Goal: Task Accomplishment & Management: Complete application form

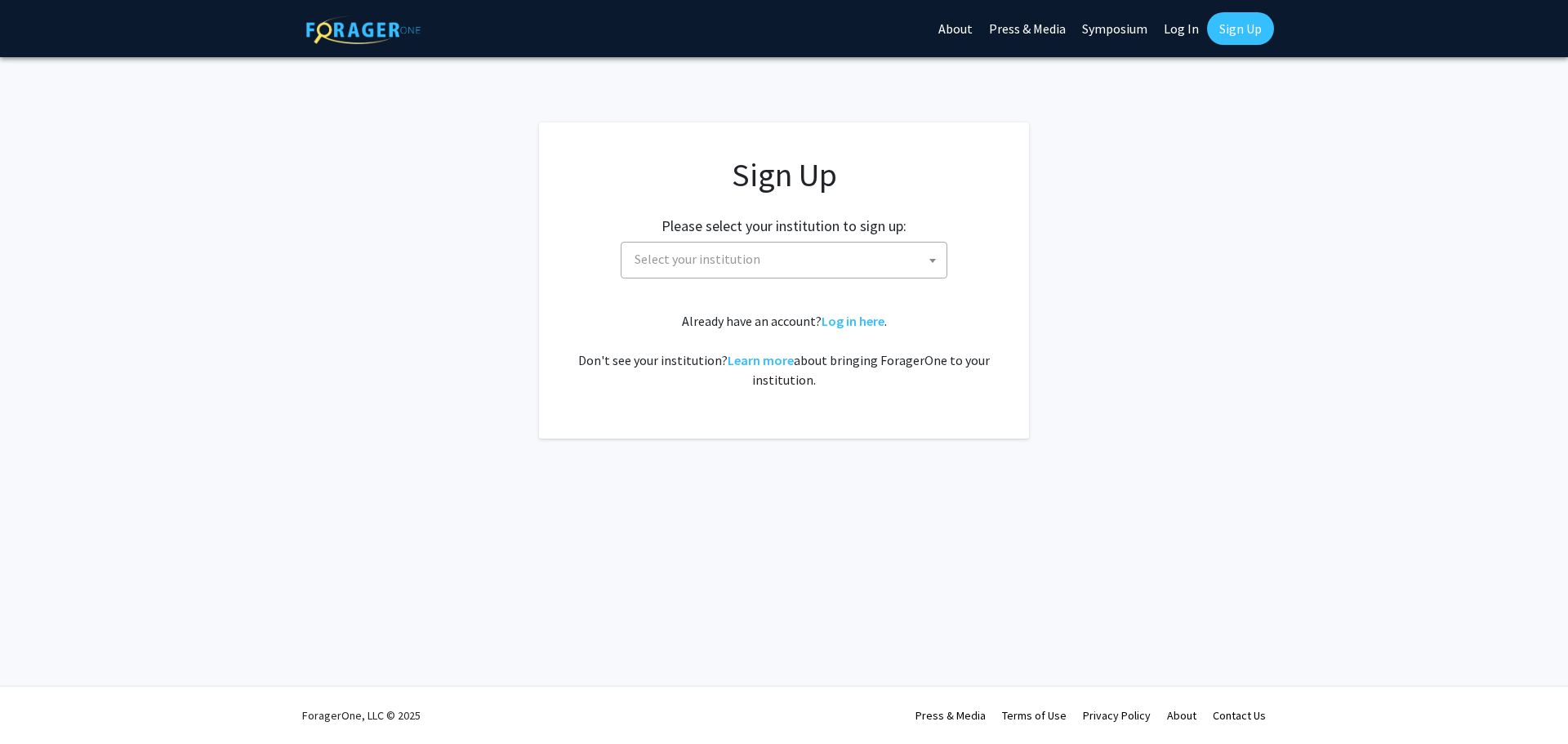
click at [812, 275] on span "Select your institution" at bounding box center [787, 259] width 318 height 33
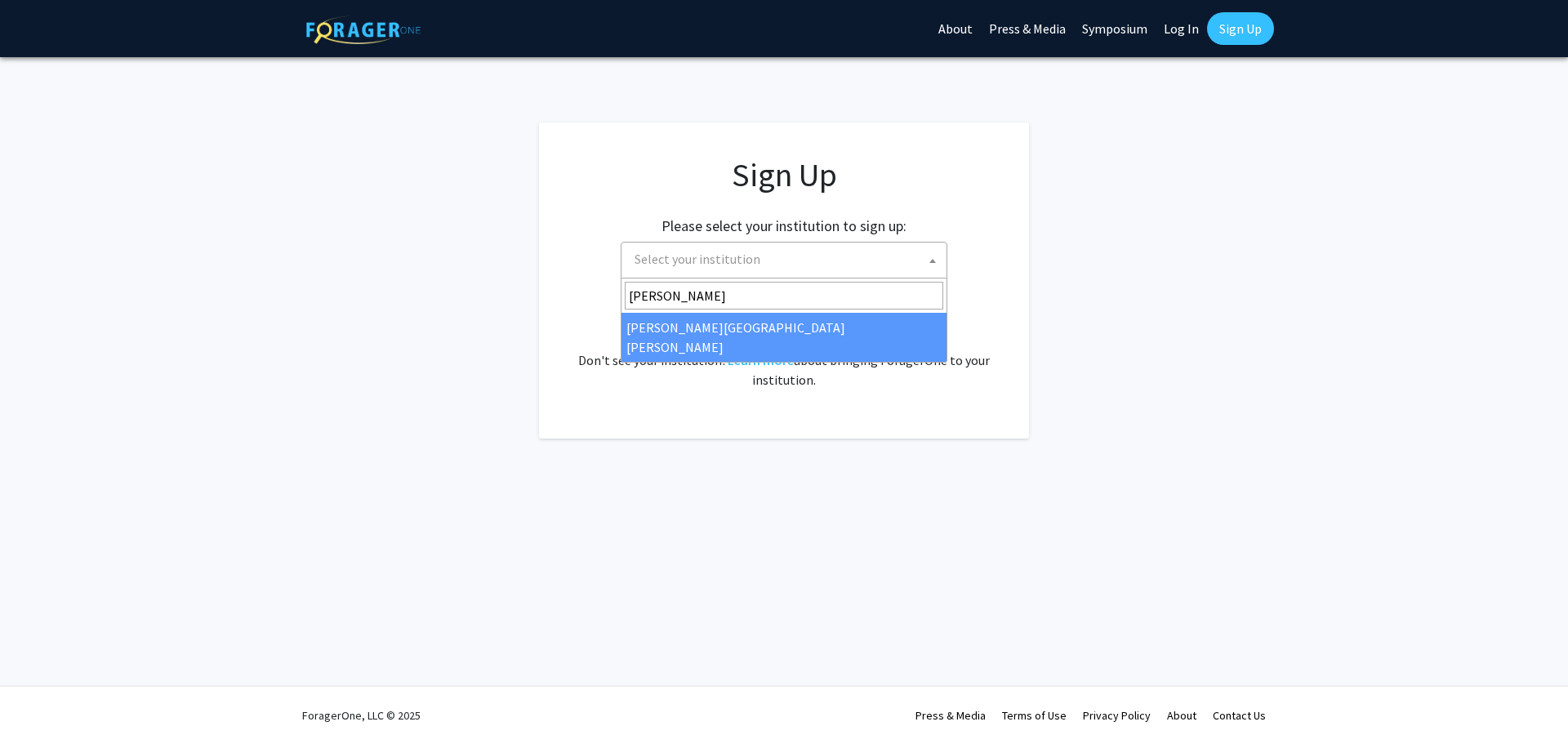
type input "[PERSON_NAME]"
select select "1"
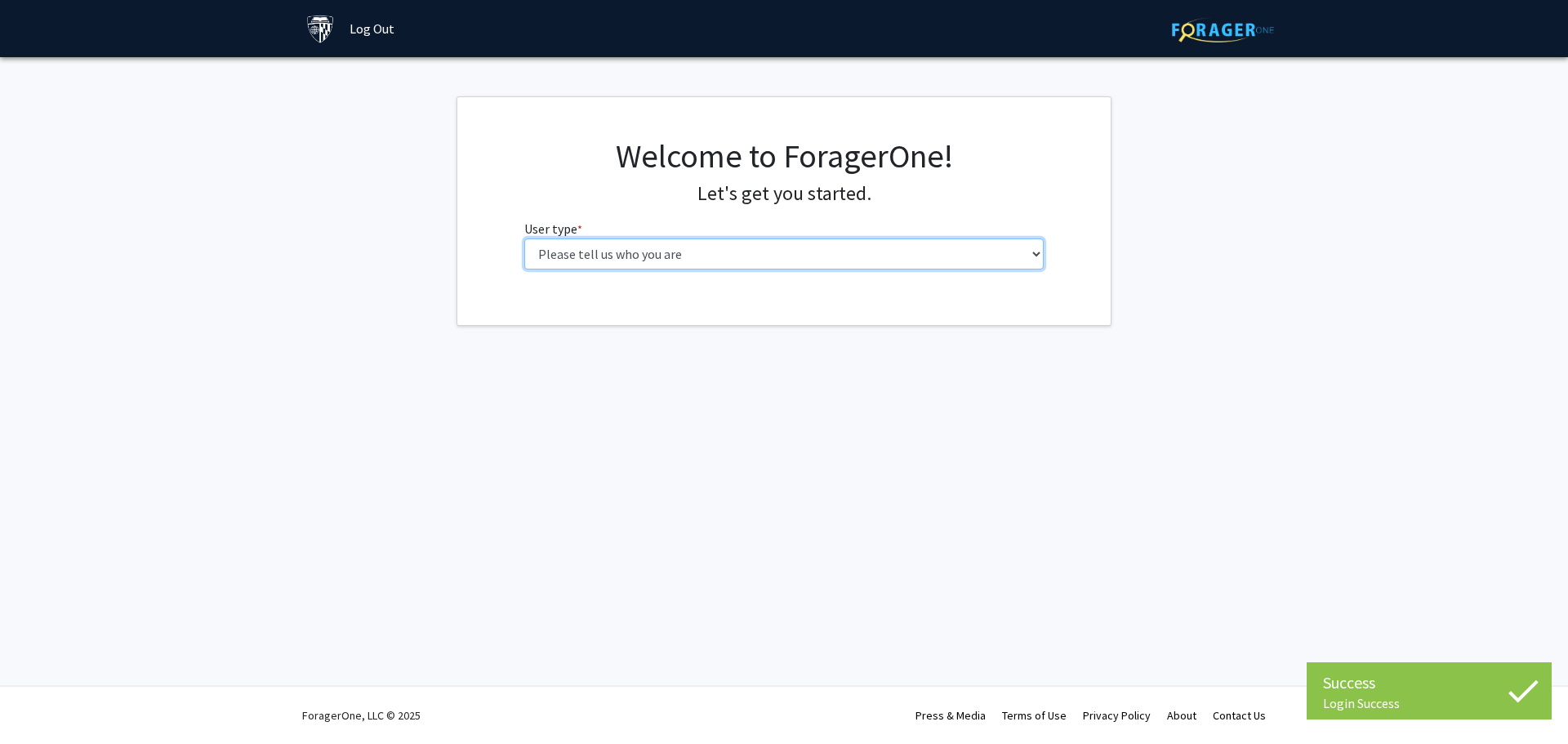
click at [819, 245] on select "Please tell us who you are Undergraduate Student Master's Student Doctoral Cand…" at bounding box center [784, 253] width 521 height 31
select select "1: undergrad"
click at [524, 238] on select "Please tell us who you are Undergraduate Student Master's Student Doctoral Cand…" at bounding box center [784, 253] width 521 height 31
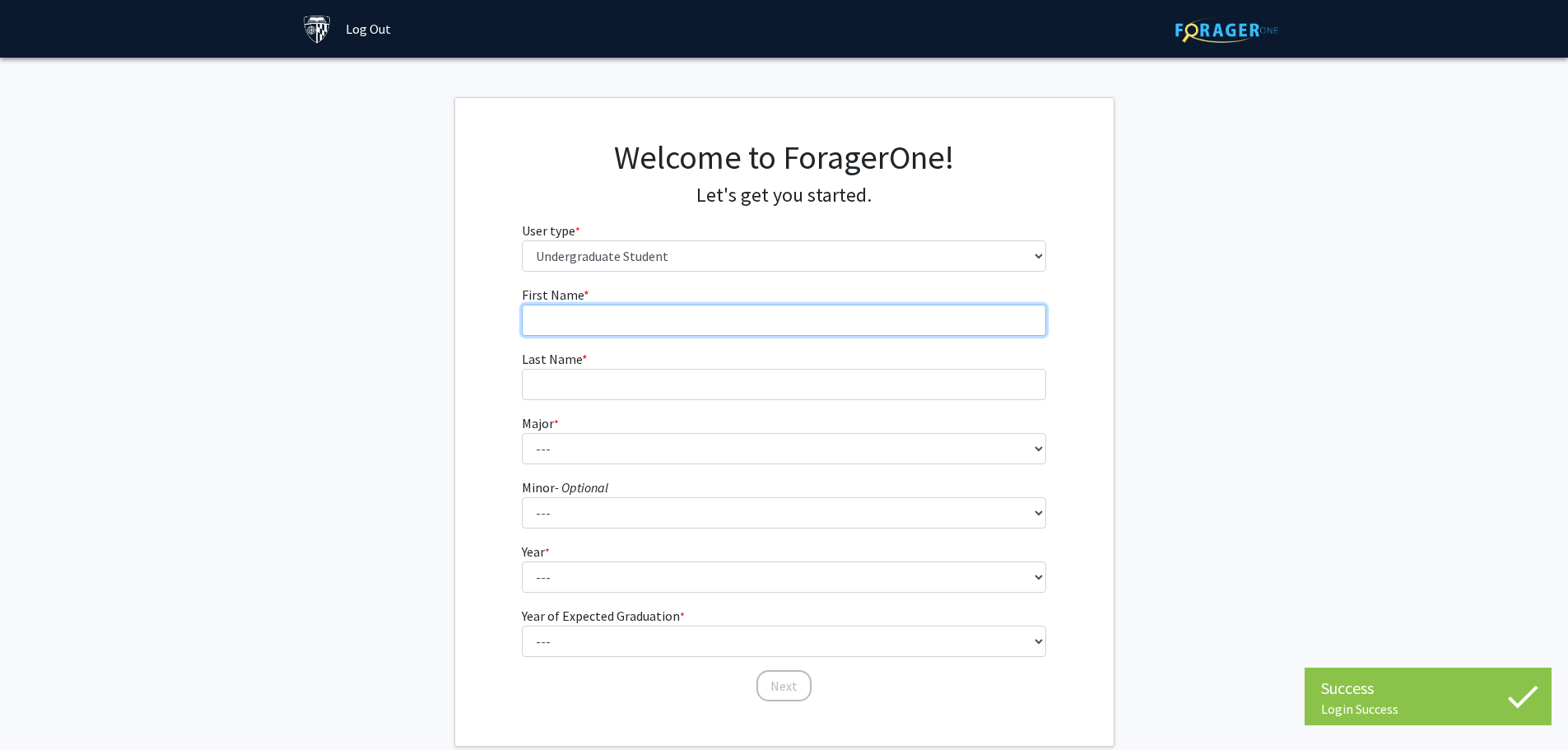
click at [793, 307] on input "First Name * required" at bounding box center [784, 320] width 525 height 31
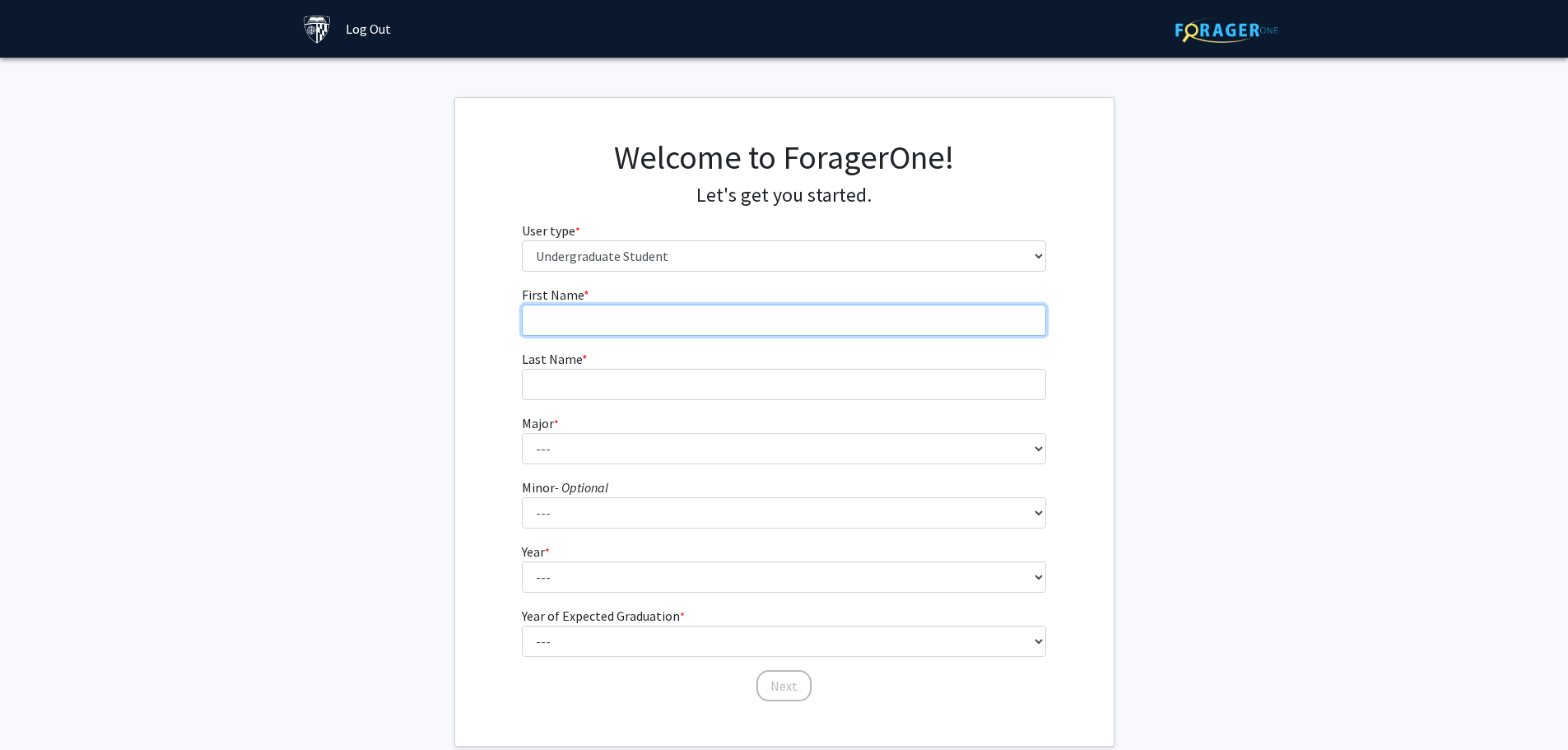
type input "[PERSON_NAME]"
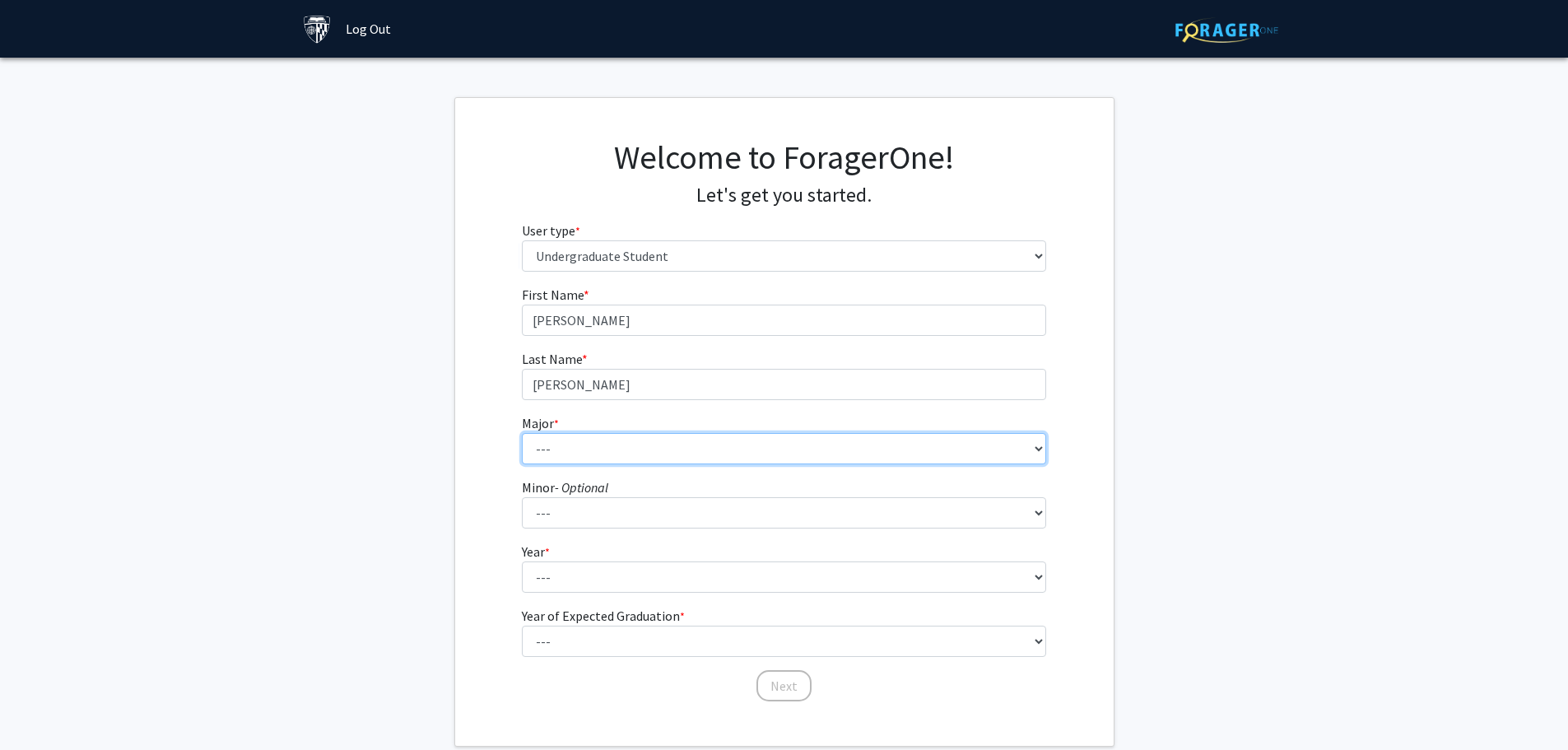
click at [671, 458] on select "--- Africana Studies Anthropology Applied Mathematics & Statistics Archaeology …" at bounding box center [784, 448] width 525 height 31
select select "49: 814"
click at [522, 433] on select "--- Africana Studies Anthropology Applied Mathematics & Statistics Archaeology …" at bounding box center [784, 448] width 525 height 31
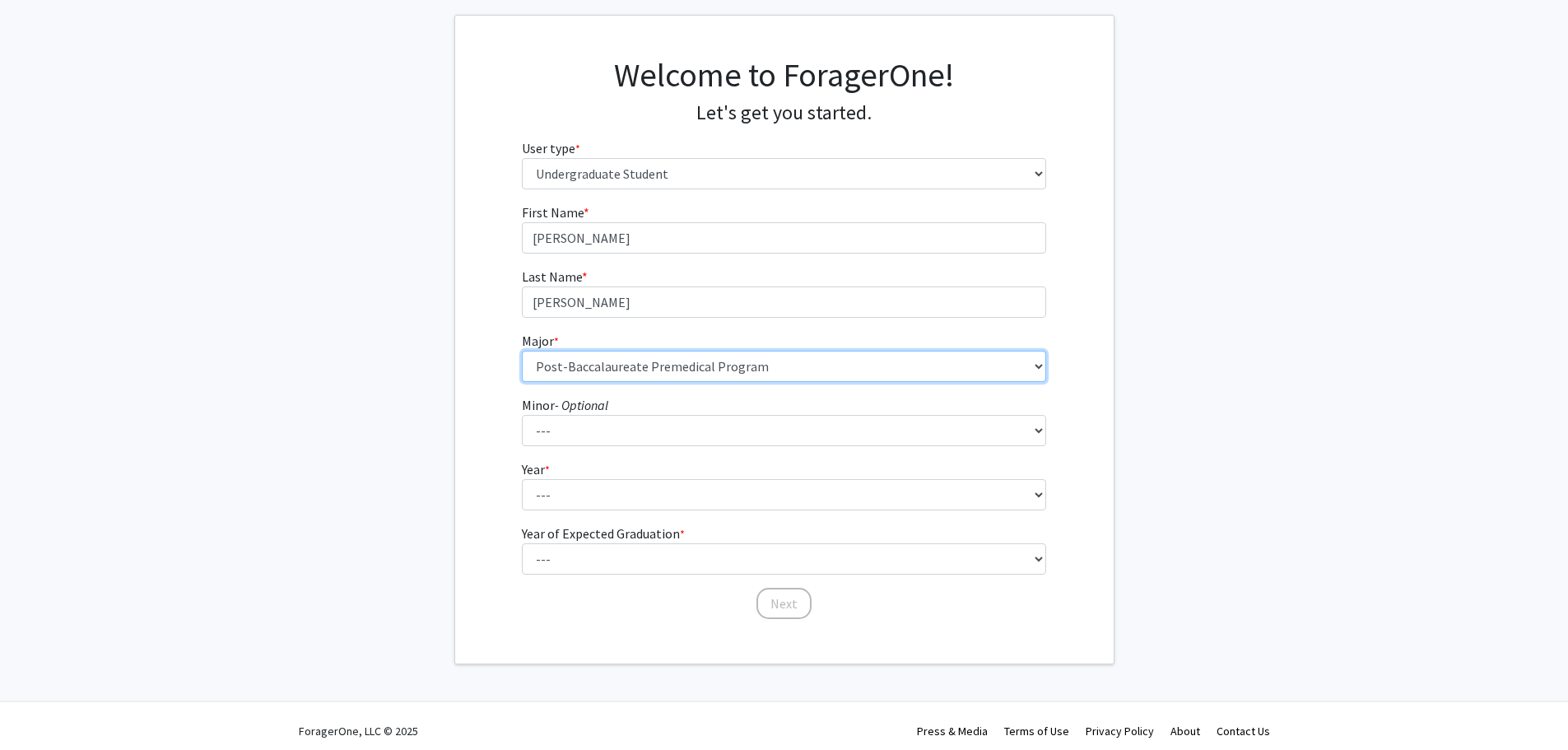
scroll to position [92, 0]
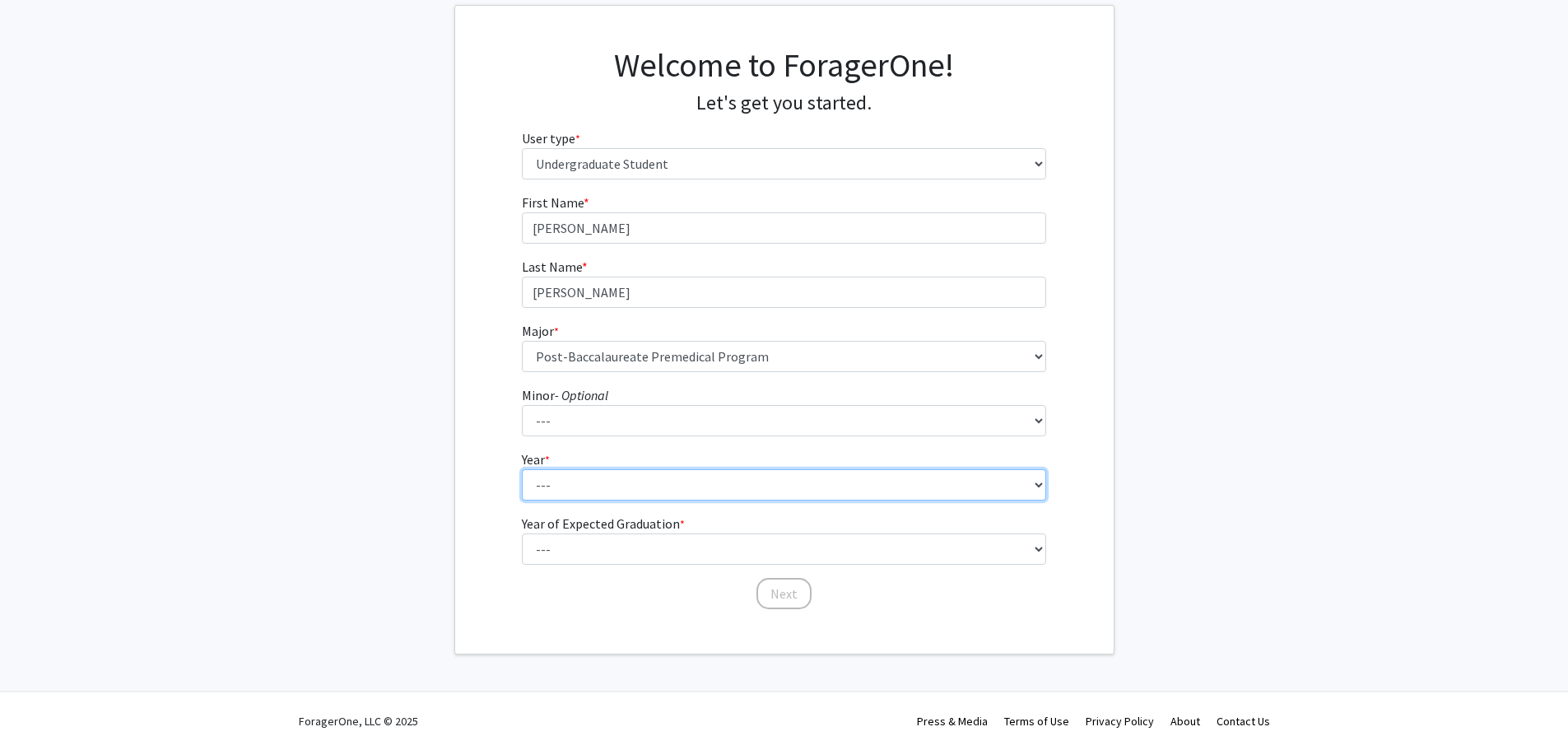
click at [690, 490] on select "--- First-year Sophomore Junior Senior Postbaccalaureate Certificate" at bounding box center [784, 484] width 525 height 31
select select "5: postbaccalaureate_certificate"
click at [522, 469] on select "--- First-year Sophomore Junior Senior Postbaccalaureate Certificate" at bounding box center [784, 484] width 525 height 31
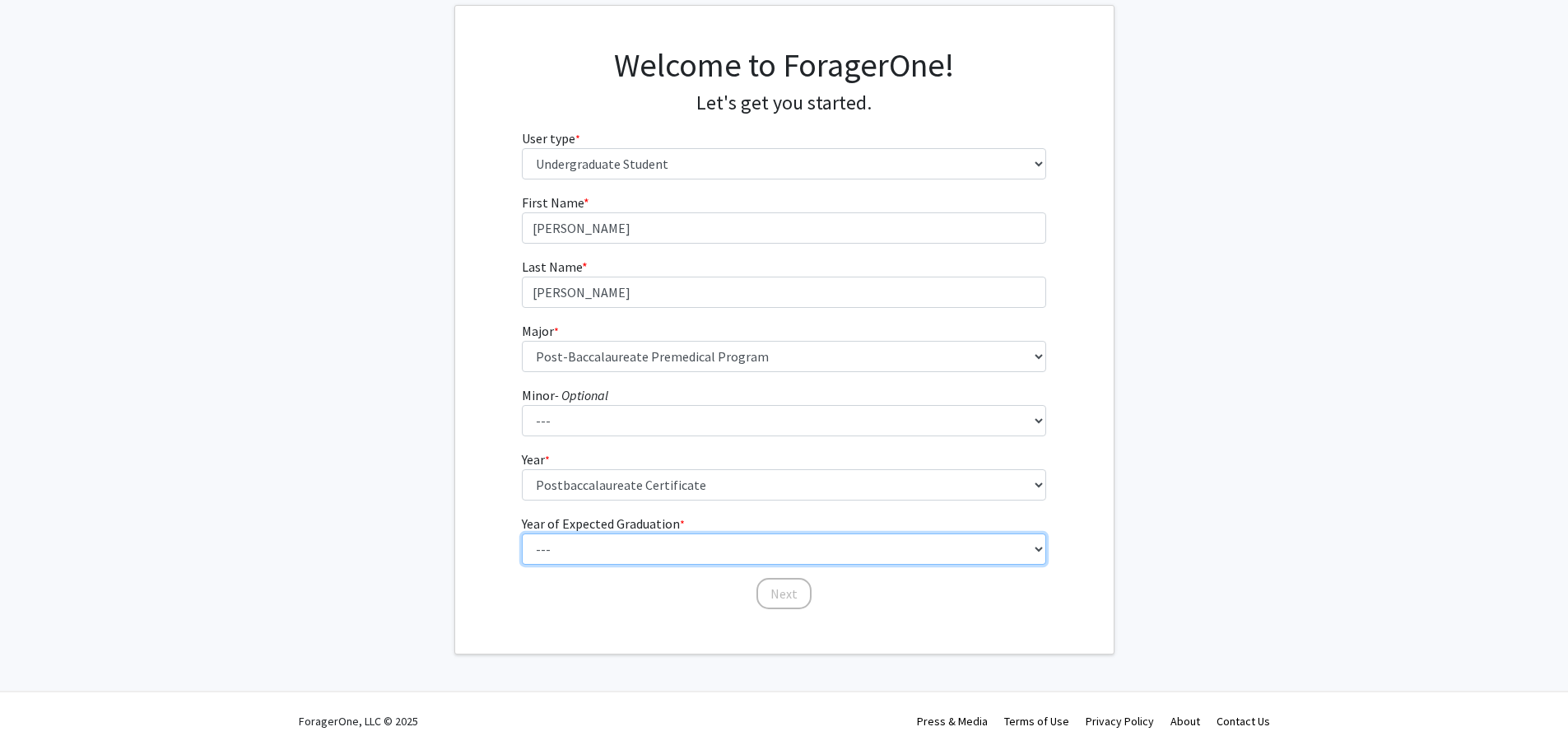
click at [686, 544] on select "--- 2025 2026 2027 2028 2029 2030 2031 2032 2033 2034" at bounding box center [784, 549] width 525 height 31
select select "1: 2025"
click at [522, 534] on select "--- 2025 2026 2027 2028 2029 2030 2031 2032 2033 2034" at bounding box center [784, 549] width 525 height 31
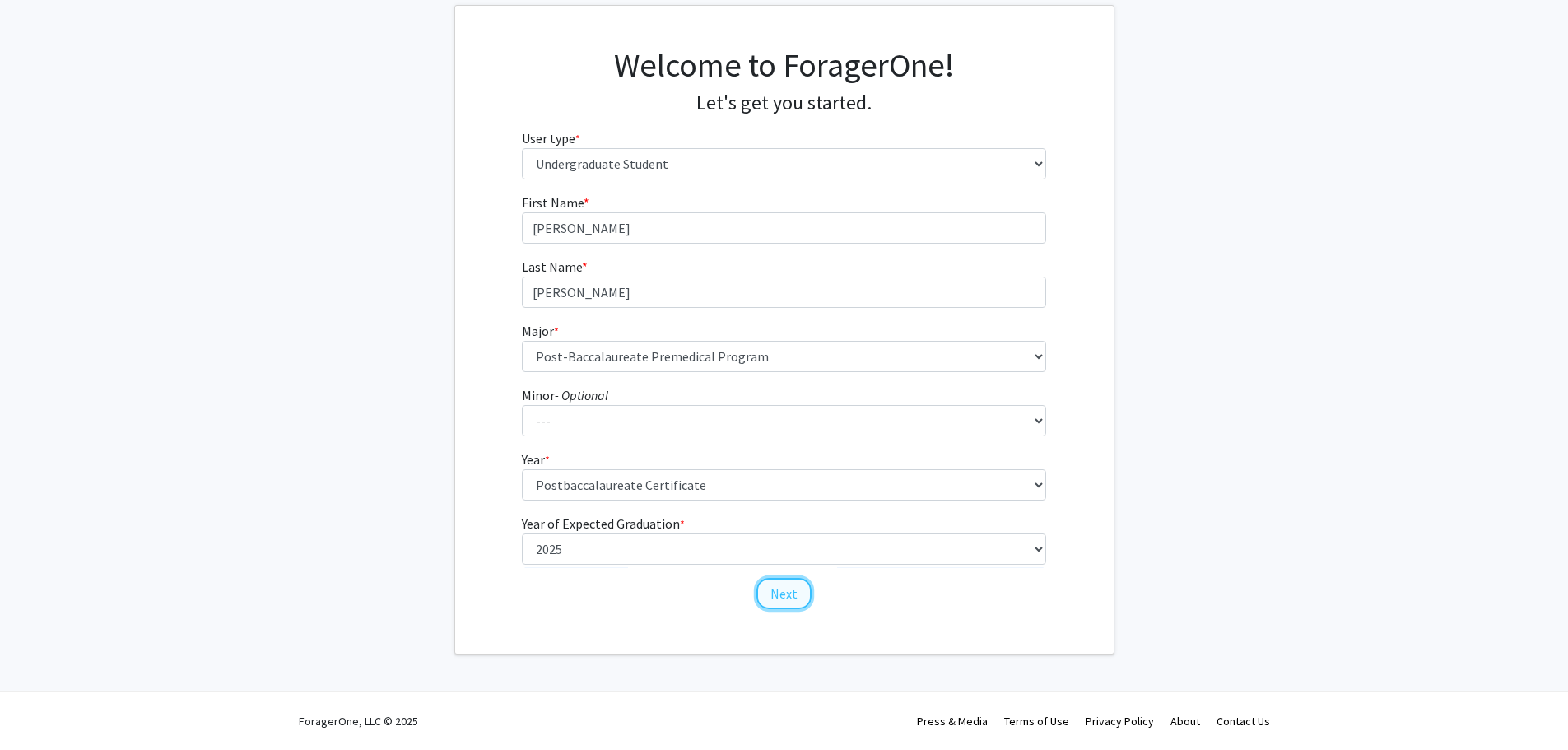
click at [792, 593] on button "Next" at bounding box center [784, 593] width 55 height 31
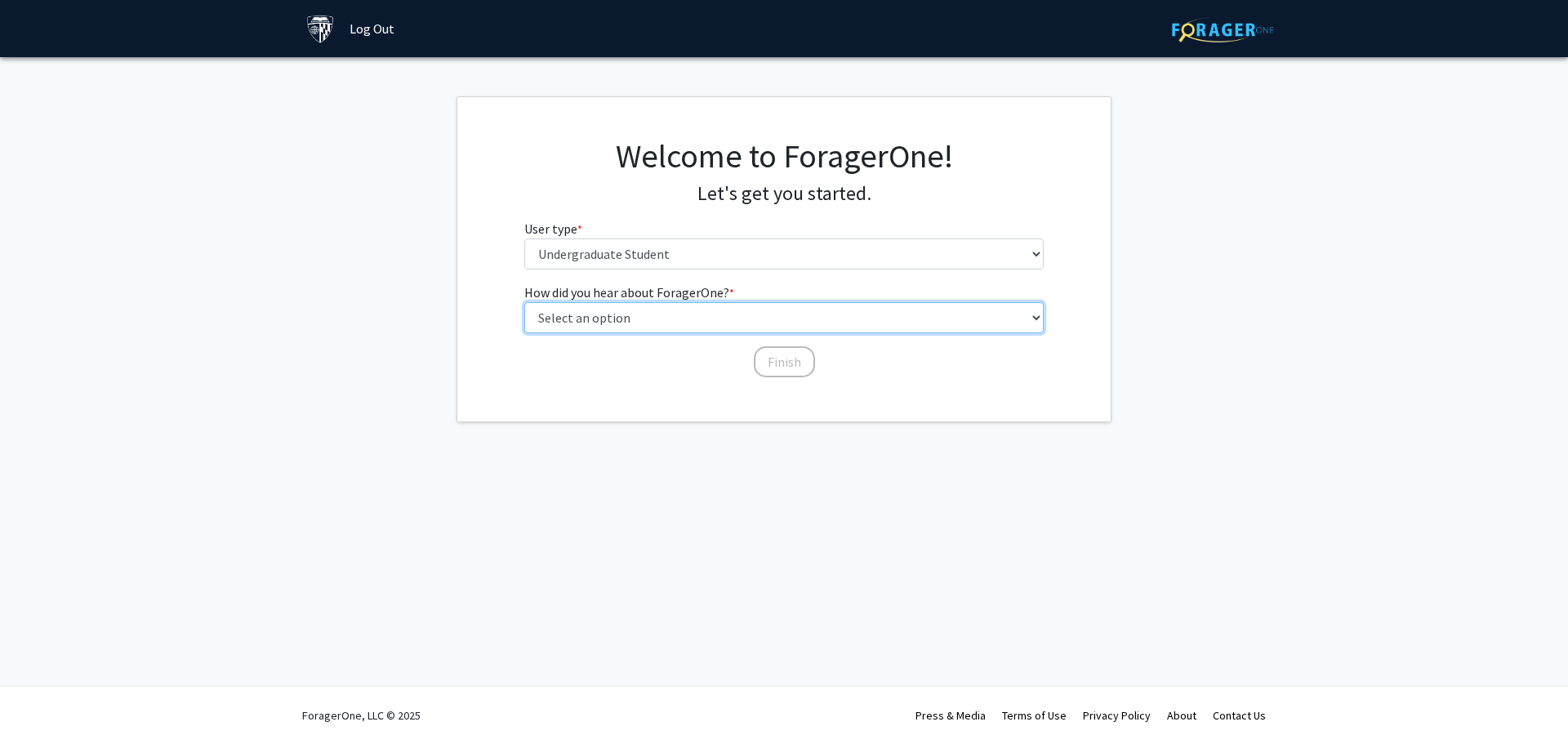
click at [688, 322] on select "Select an option Peer/student recommendation Faculty/staff recommendation Unive…" at bounding box center [784, 317] width 521 height 31
select select "3: university_website"
click at [524, 302] on select "Select an option Peer/student recommendation Faculty/staff recommendation Unive…" at bounding box center [784, 317] width 521 height 31
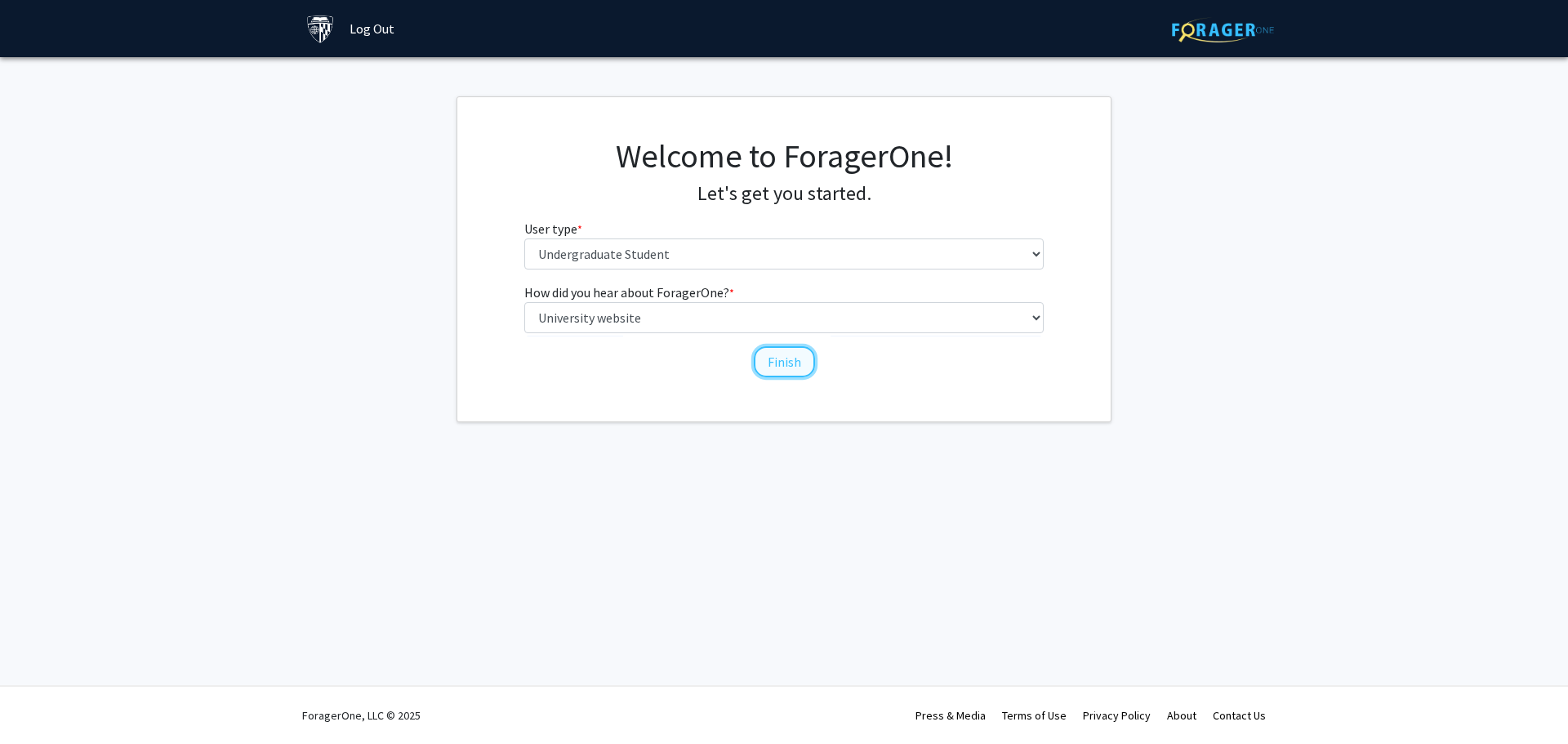
click at [788, 362] on button "Finish" at bounding box center [784, 361] width 61 height 31
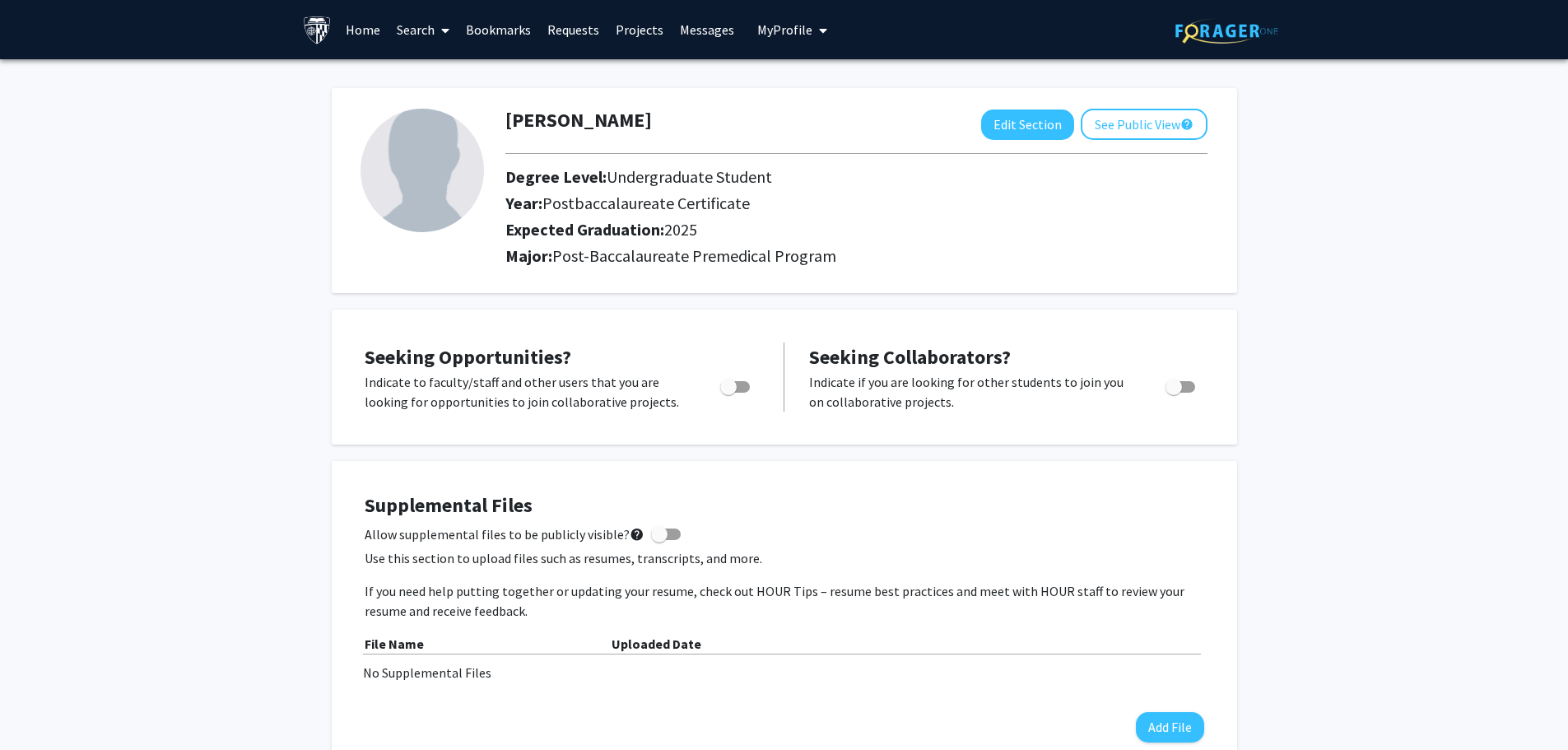
click at [748, 388] on span "Toggle" at bounding box center [735, 386] width 30 height 11
click at [729, 393] on input "Are you actively seeking opportunities?" at bounding box center [728, 393] width 1 height 1
click at [731, 391] on span "Toggle" at bounding box center [735, 386] width 30 height 11
click at [729, 393] on input "Are you actively seeking opportunities?" at bounding box center [728, 393] width 1 height 1
checkbox input "false"
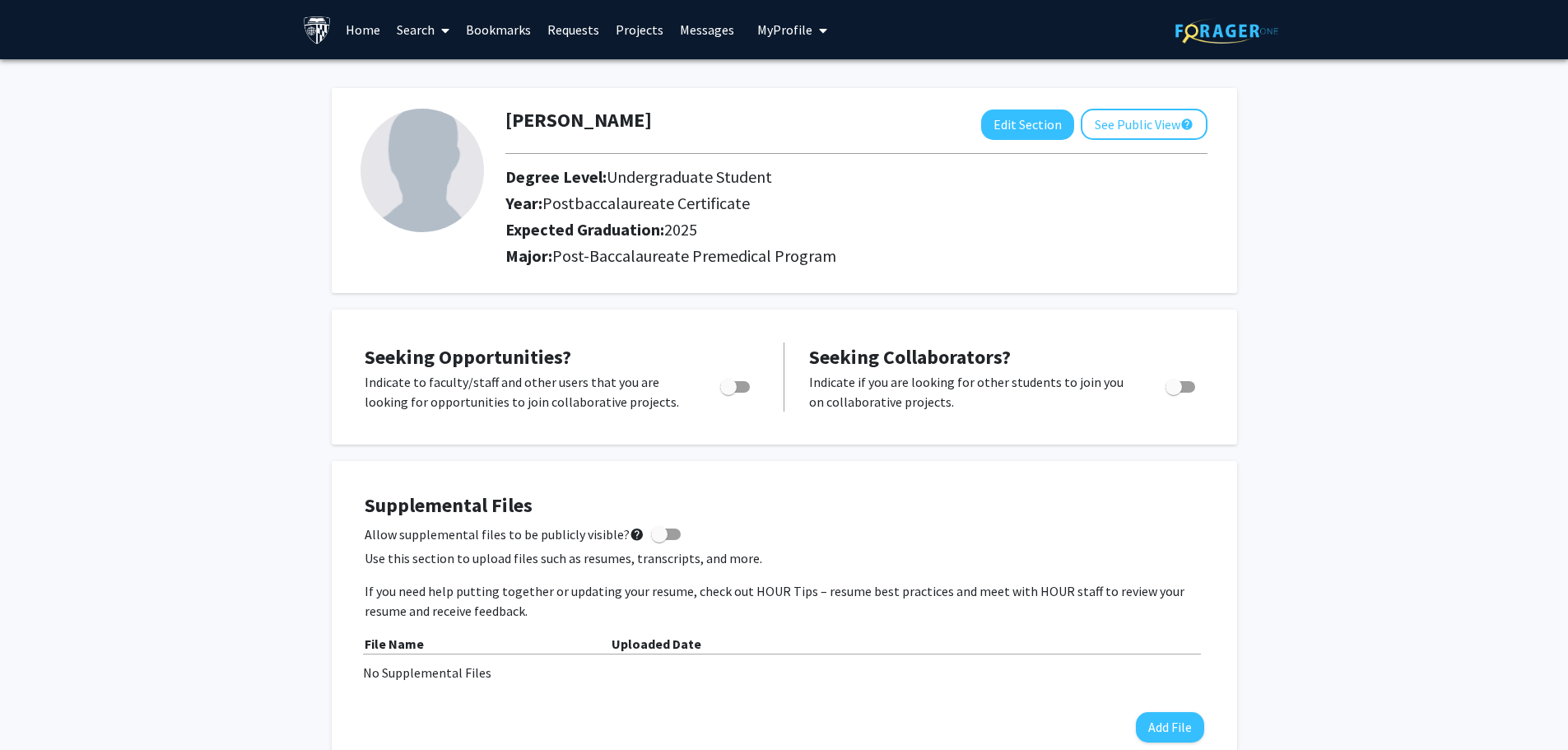
click at [431, 27] on link "Search" at bounding box center [423, 29] width 69 height 57
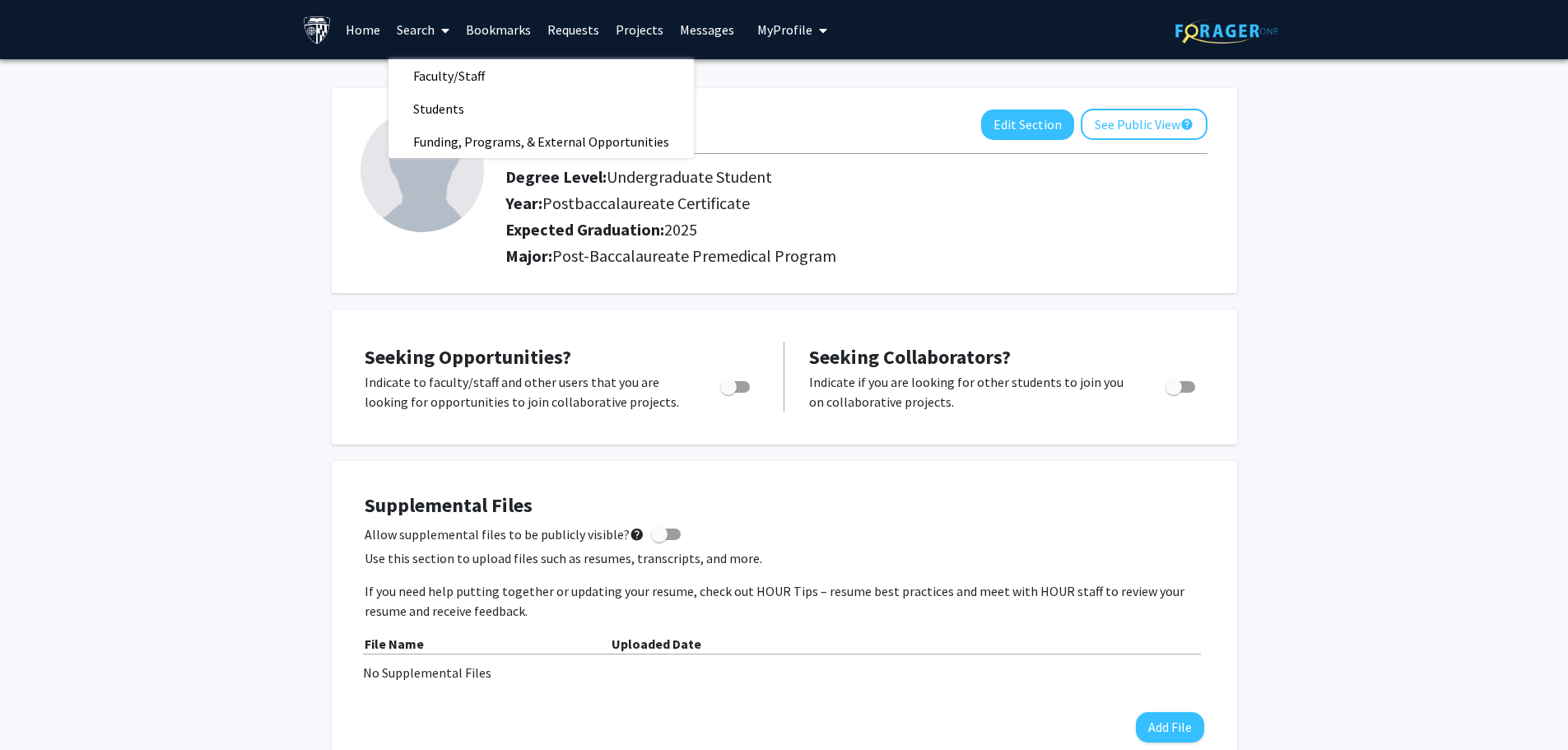
click at [640, 36] on link "Projects" at bounding box center [640, 29] width 64 height 57
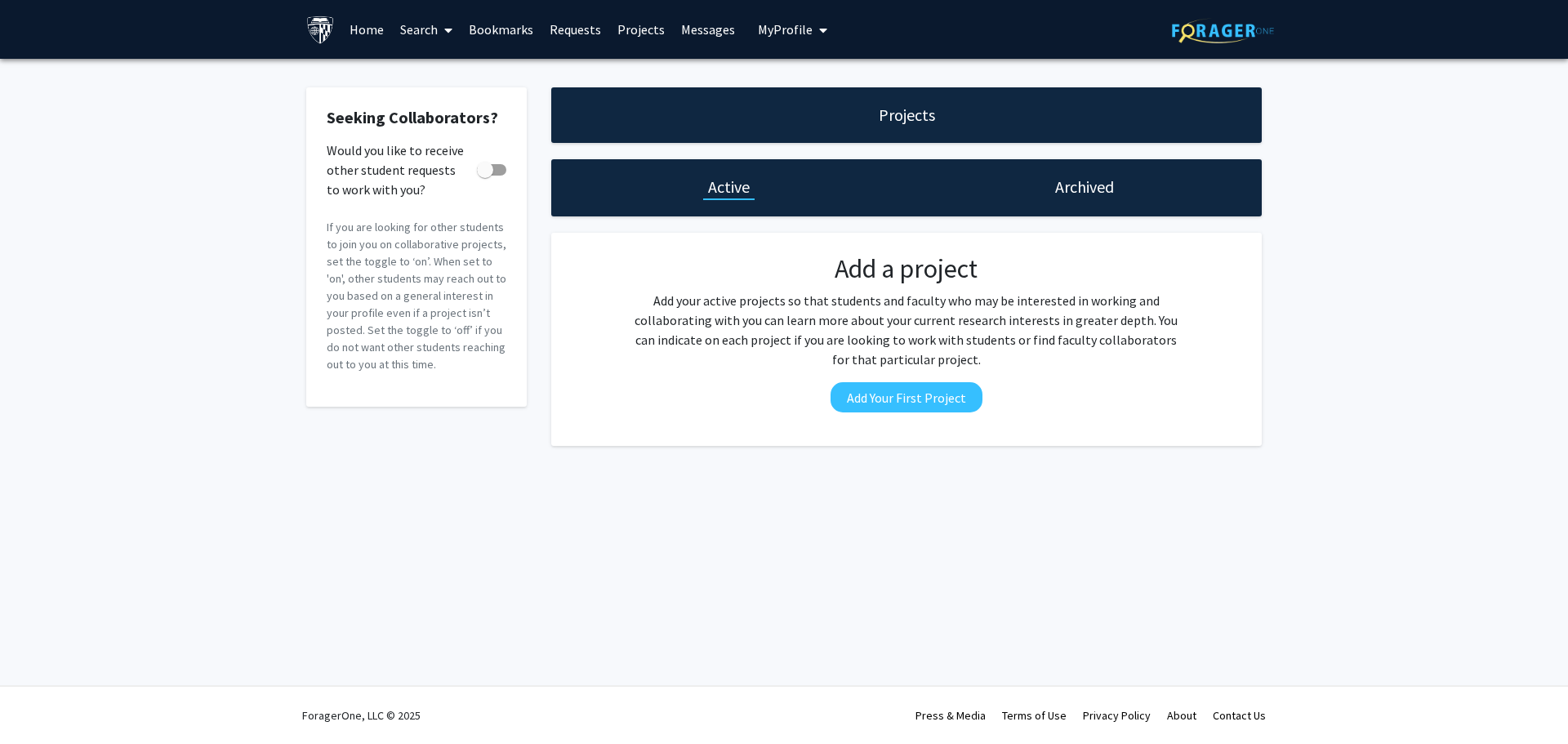
click at [494, 20] on link "Bookmarks" at bounding box center [501, 29] width 81 height 57
